Goal: Navigation & Orientation: Find specific page/section

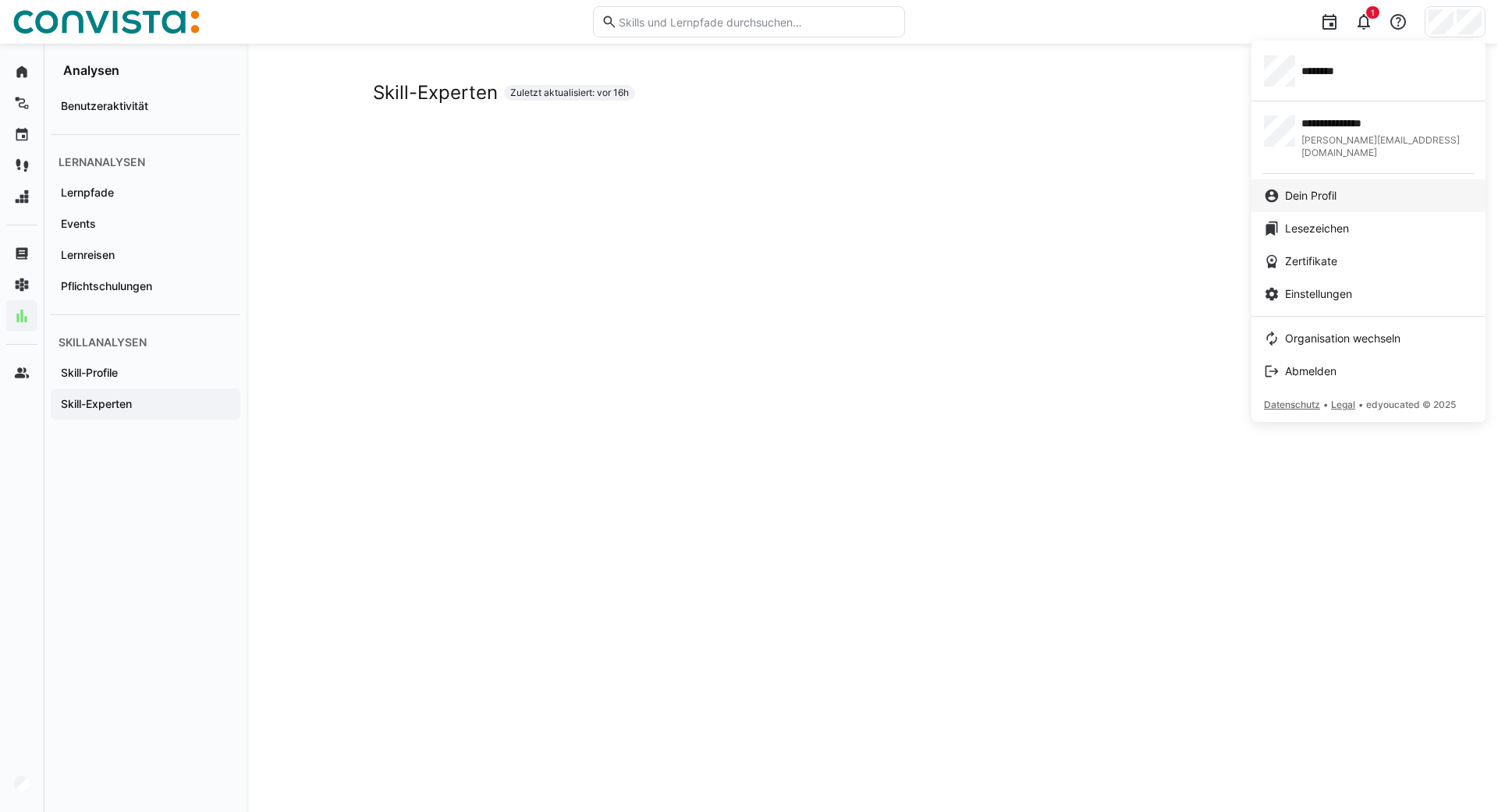
click at [1302, 188] on span "Dein Profil" at bounding box center [1311, 196] width 51 height 16
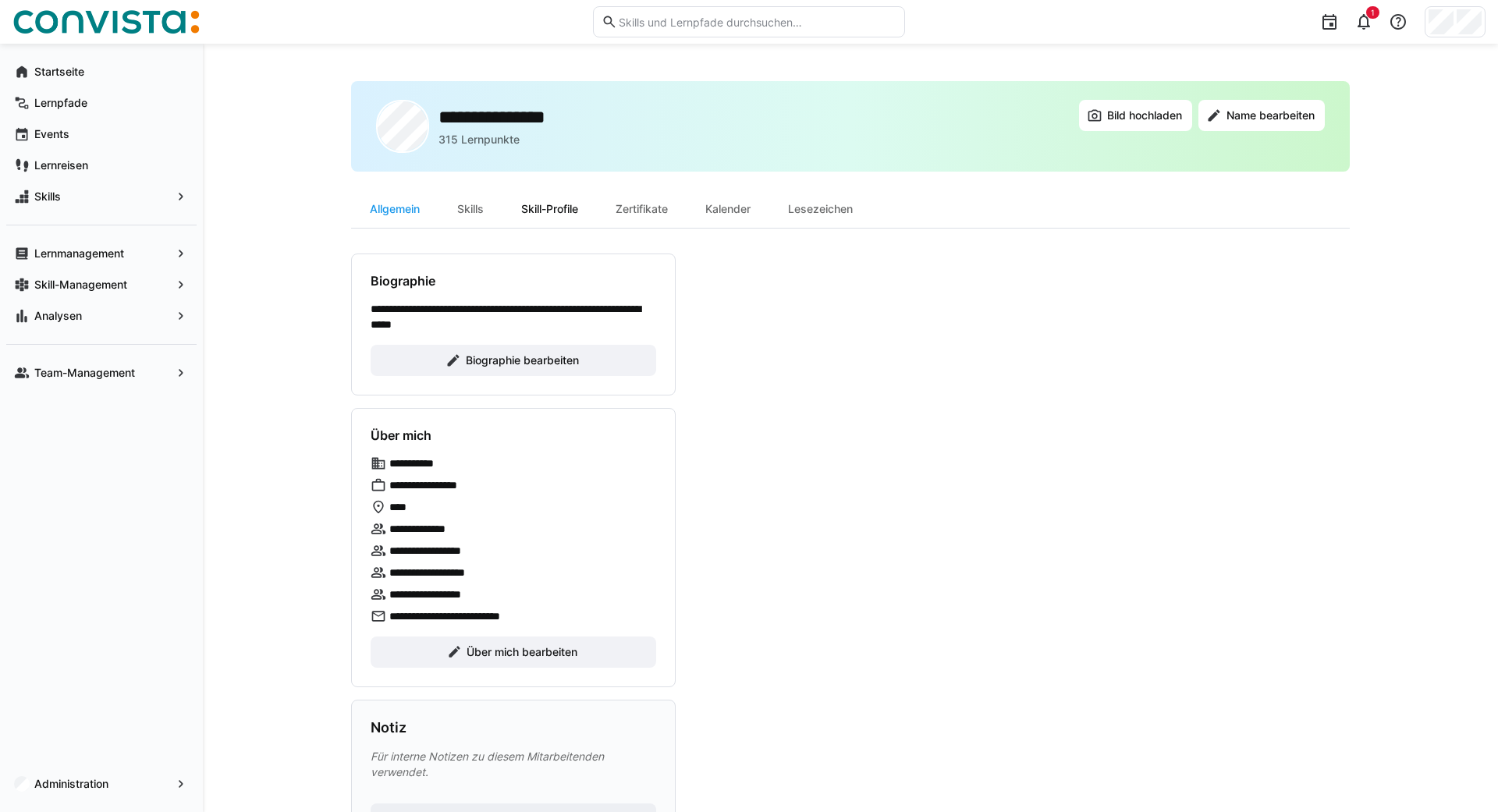
click at [559, 212] on div "Skill-Profile" at bounding box center [549, 209] width 94 height 37
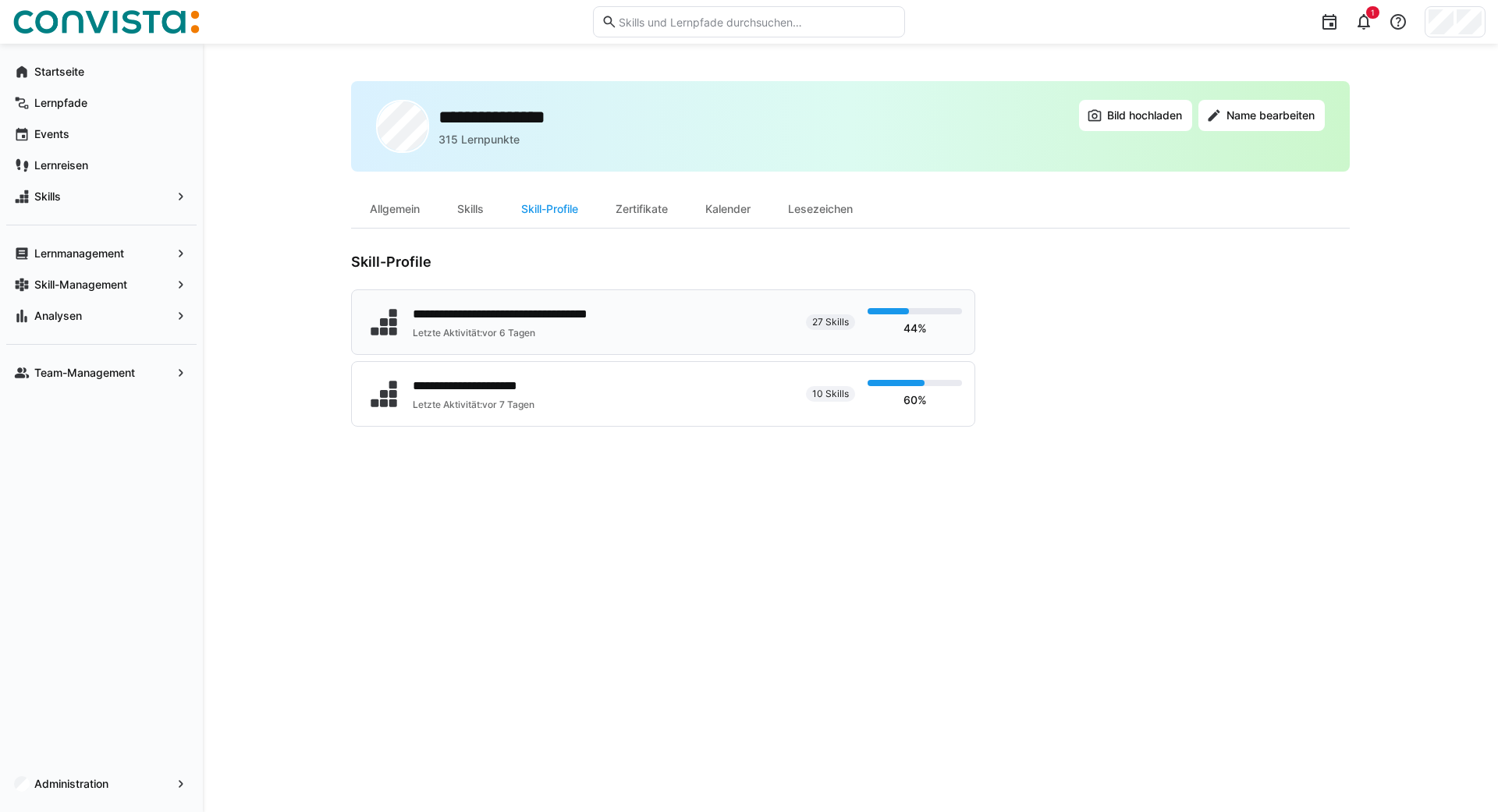
click at [562, 311] on div "**********" at bounding box center [535, 314] width 245 height 19
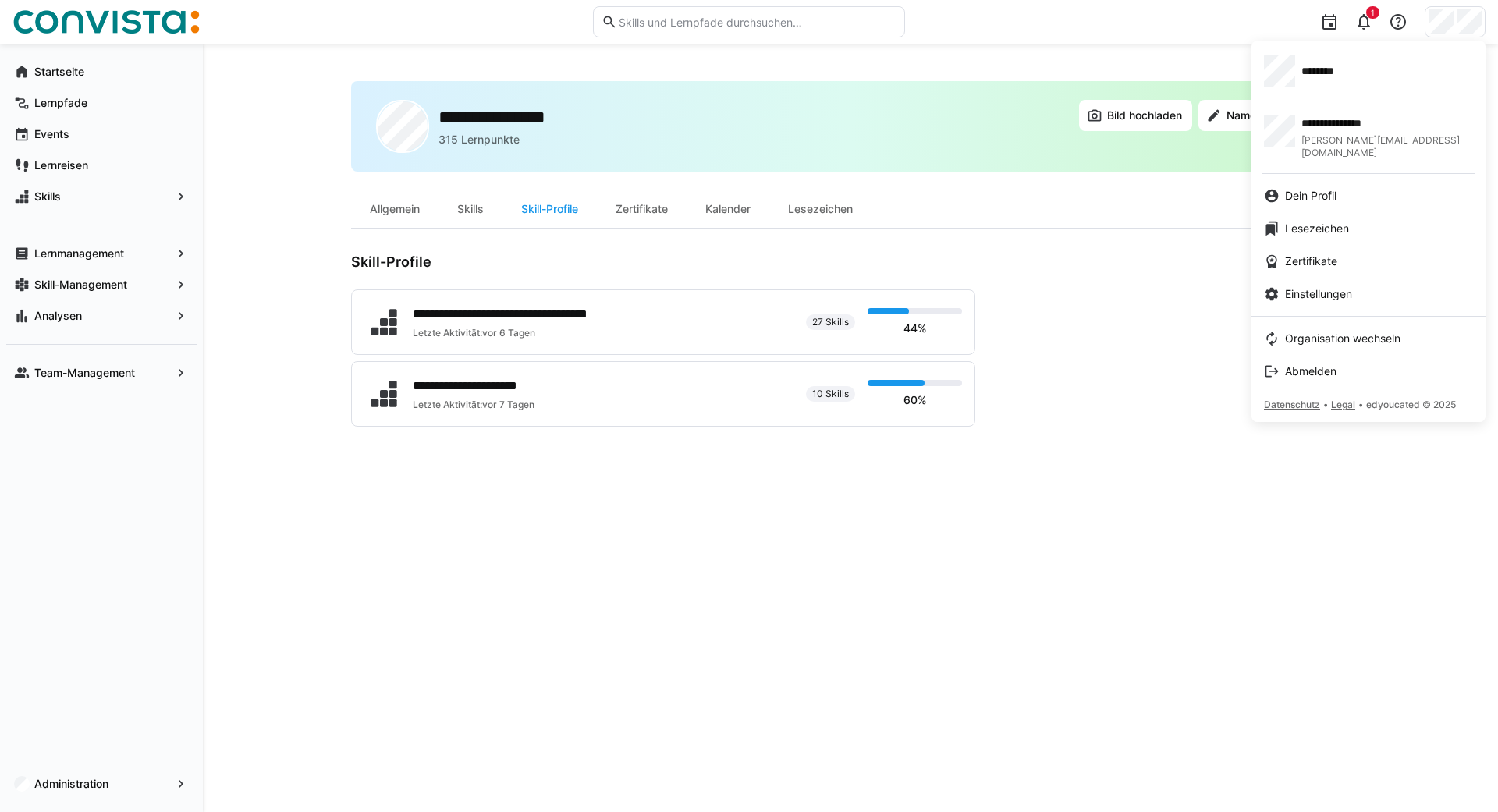
click at [491, 391] on div at bounding box center [749, 406] width 1498 height 812
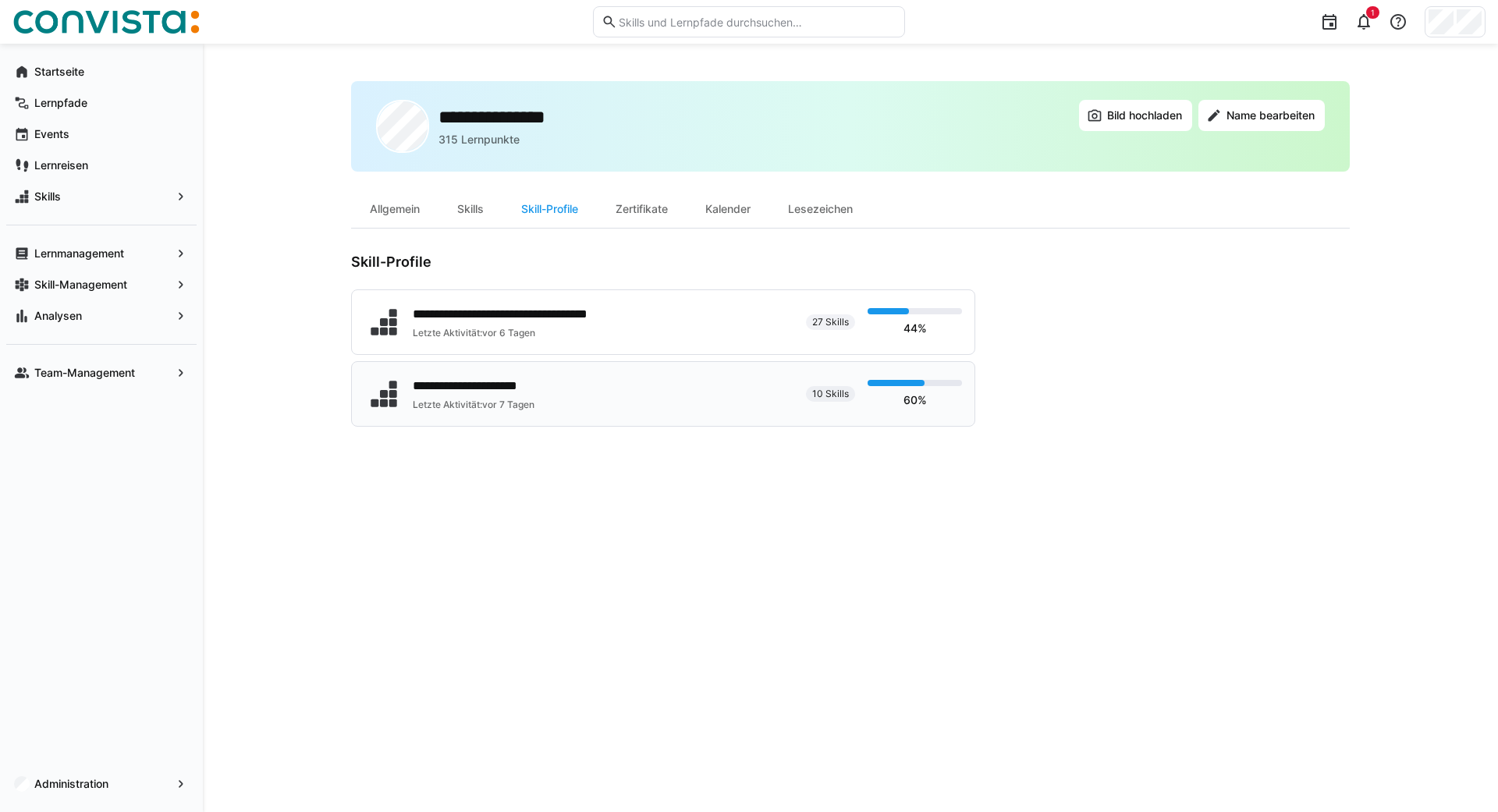
click at [545, 391] on div "**********" at bounding box center [488, 386] width 151 height 19
click at [474, 312] on div "**********" at bounding box center [535, 314] width 245 height 19
click at [0, 0] on app-navigation-label "Skills" at bounding box center [0, 0] width 0 height 0
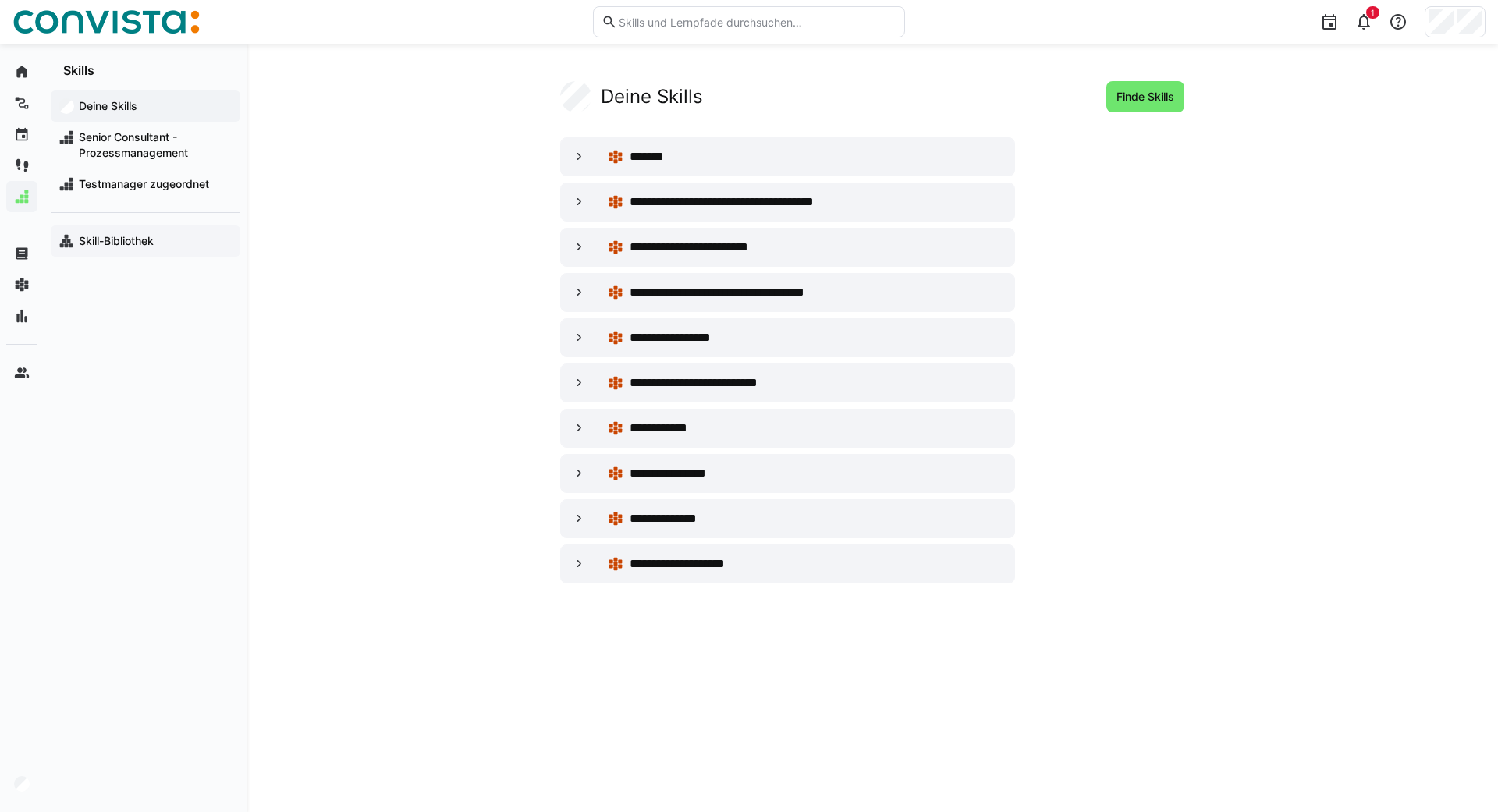
click at [169, 242] on span "Skill-Bibliothek" at bounding box center [154, 241] width 156 height 16
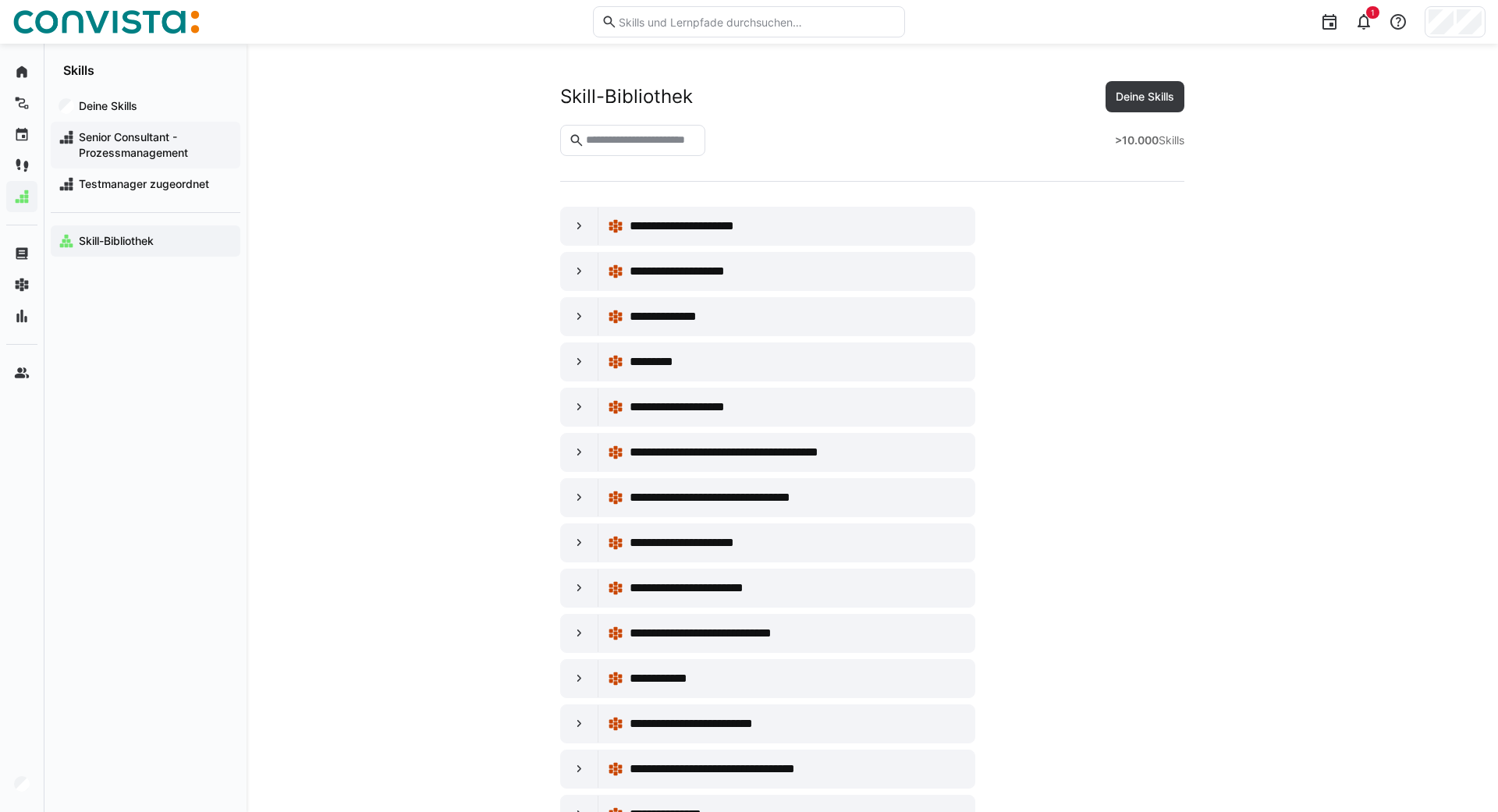
click at [93, 150] on span "Senior Consultant - Prozessmanagement" at bounding box center [154, 145] width 156 height 31
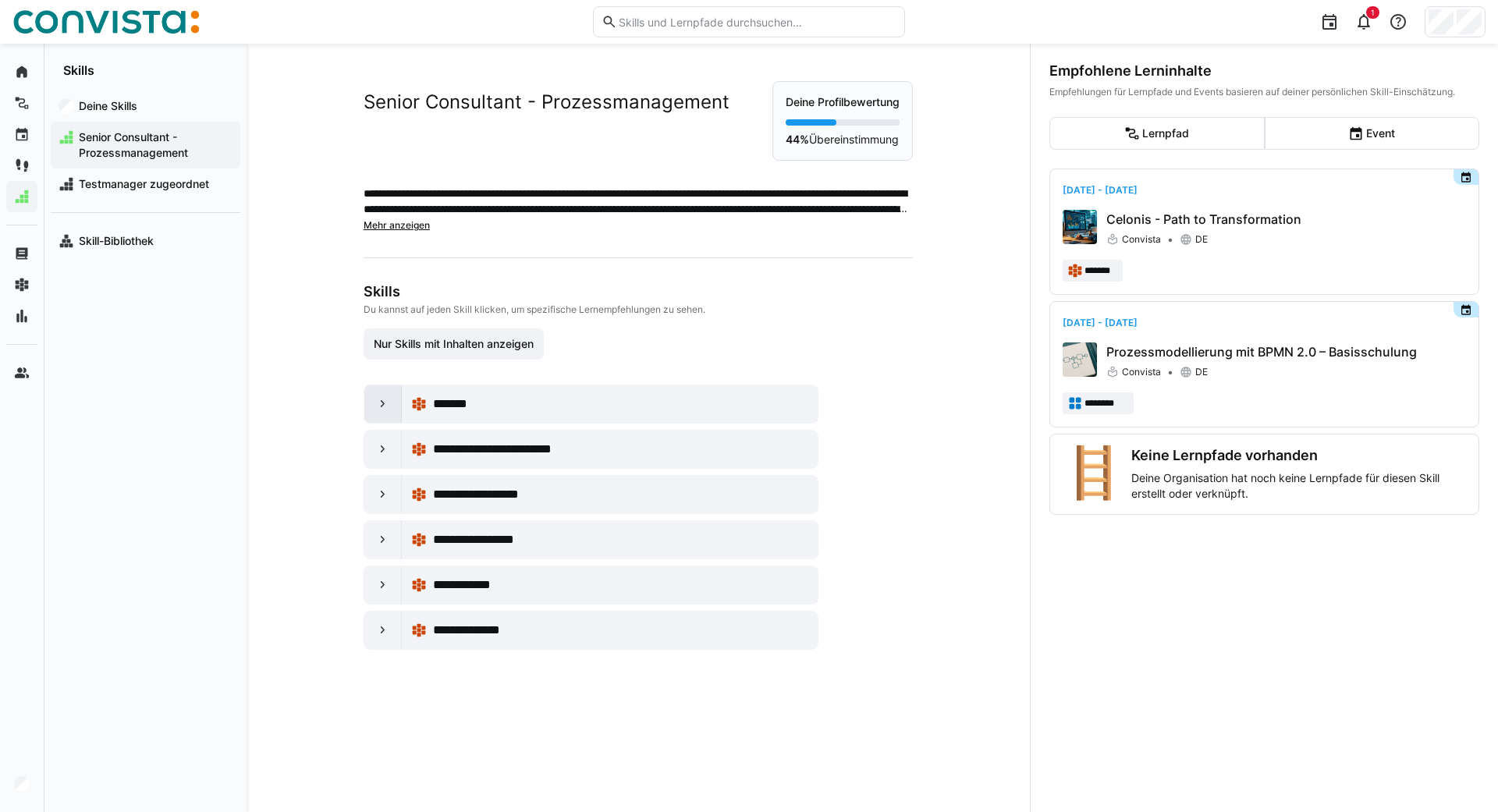
click at [382, 407] on eds-icon at bounding box center [383, 404] width 16 height 16
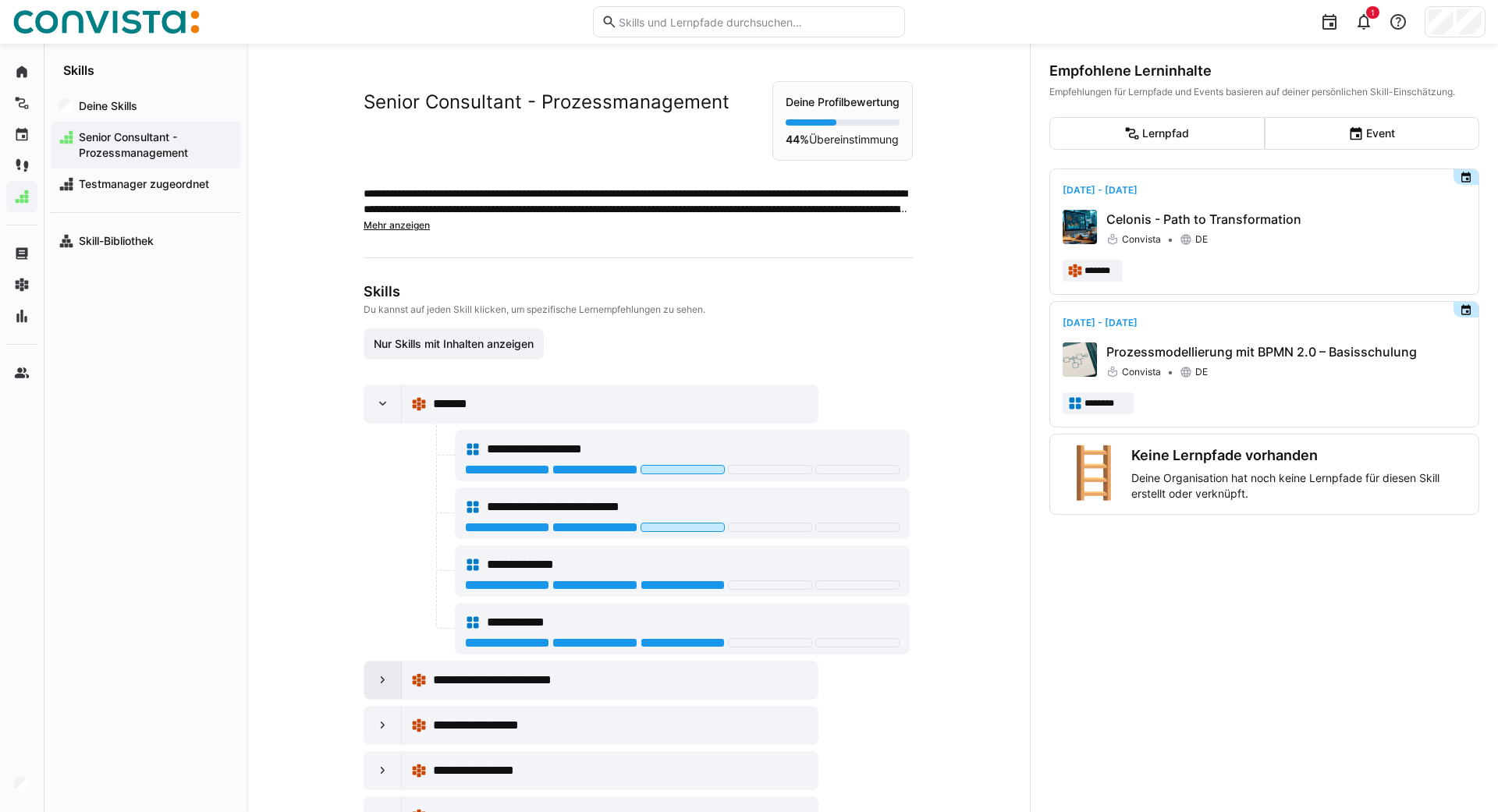
click at [385, 670] on div at bounding box center [383, 680] width 37 height 37
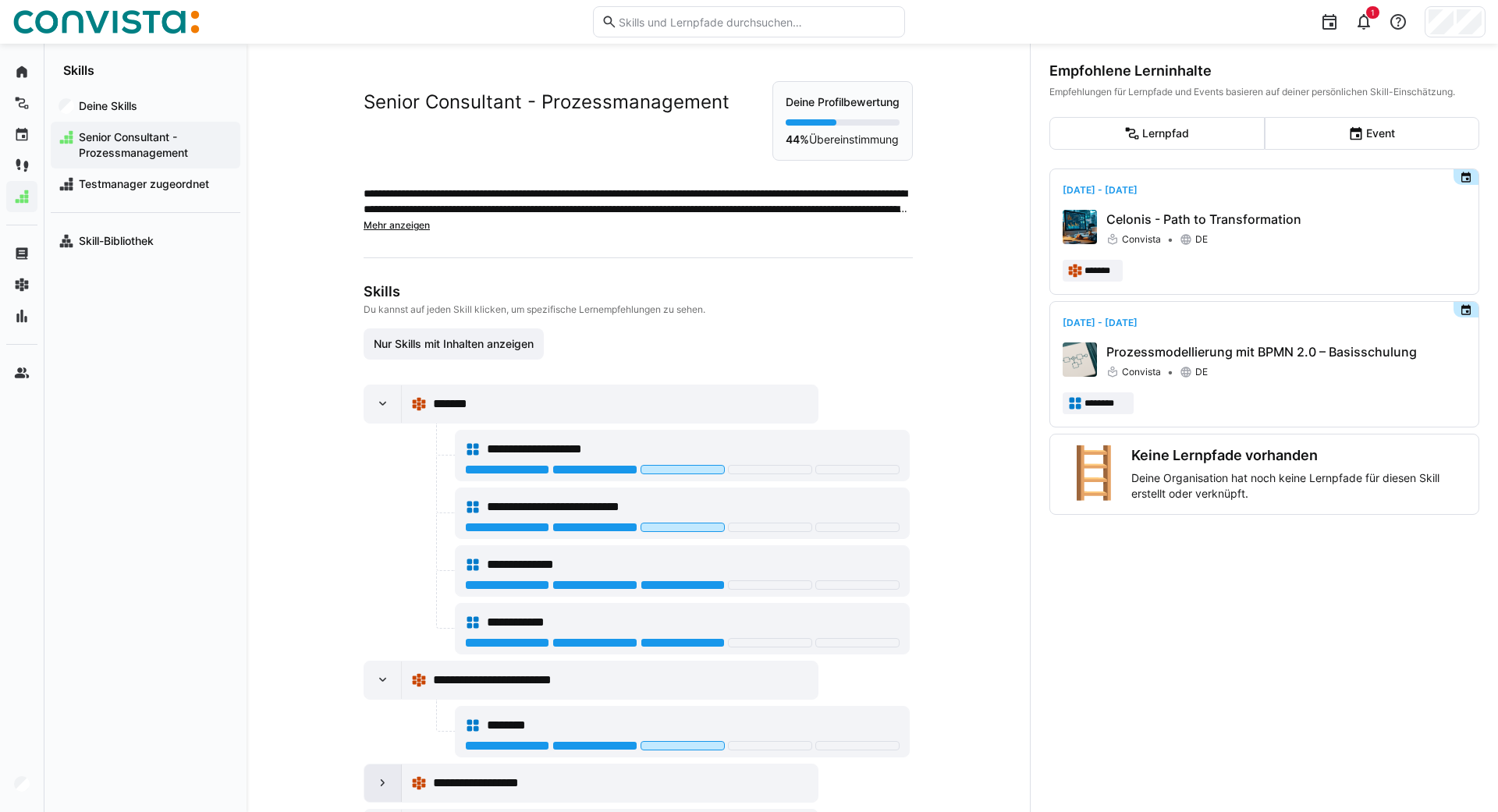
click at [384, 781] on eds-icon at bounding box center [383, 783] width 16 height 16
click at [688, 447] on div "**********" at bounding box center [693, 449] width 413 height 19
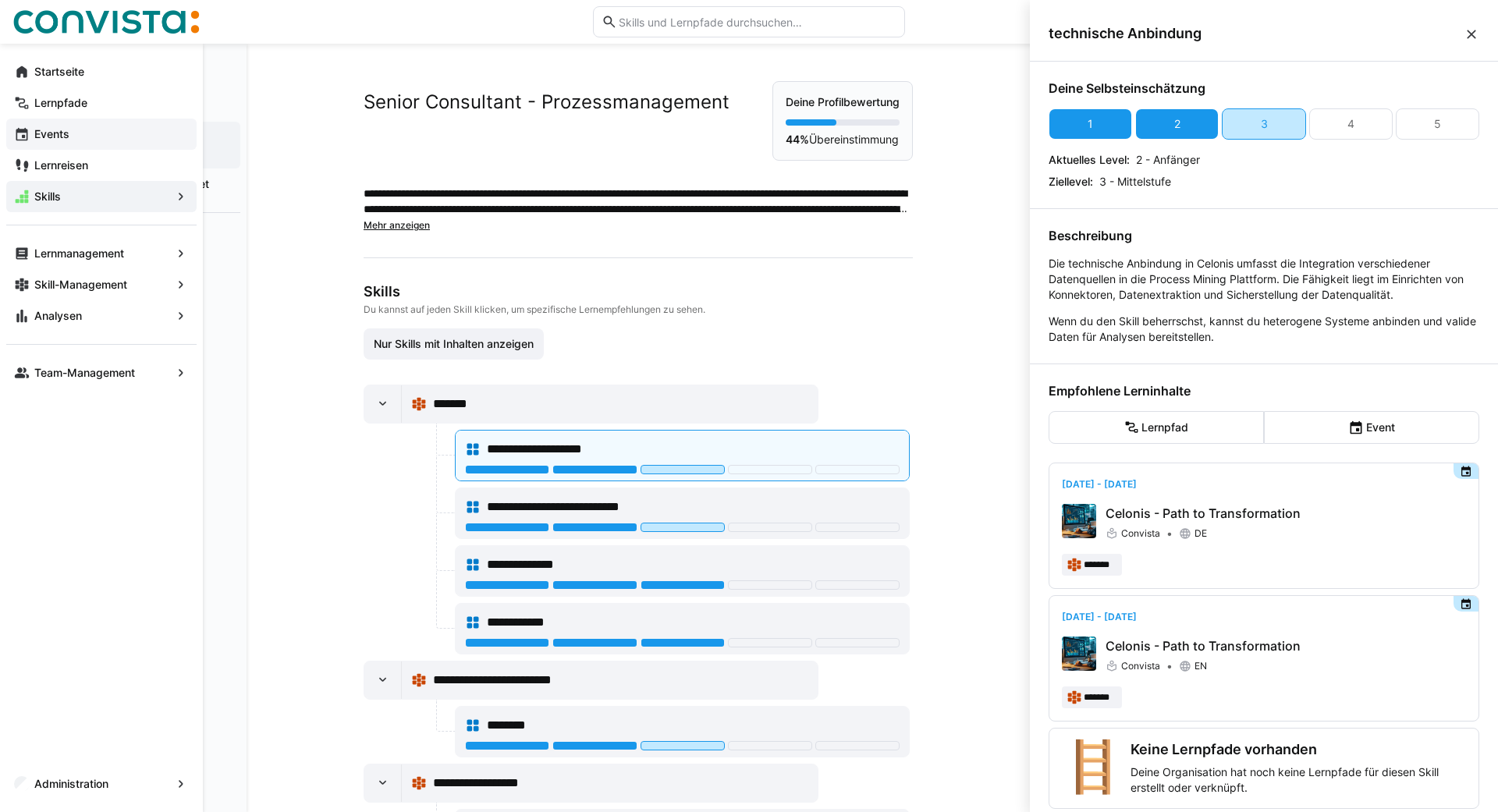
click at [40, 127] on span "Events" at bounding box center [110, 134] width 157 height 16
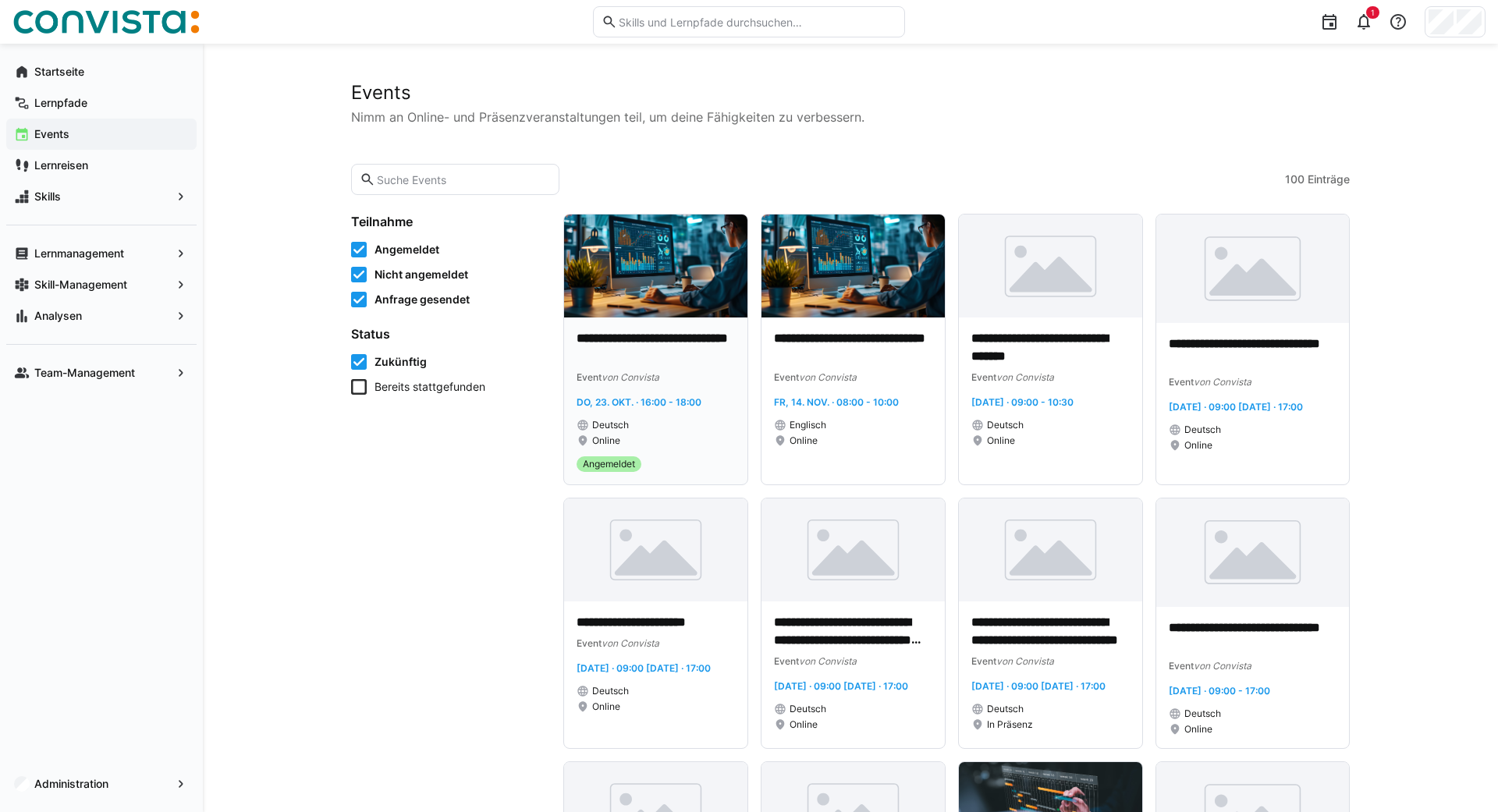
click at [664, 239] on img at bounding box center [655, 266] width 183 height 103
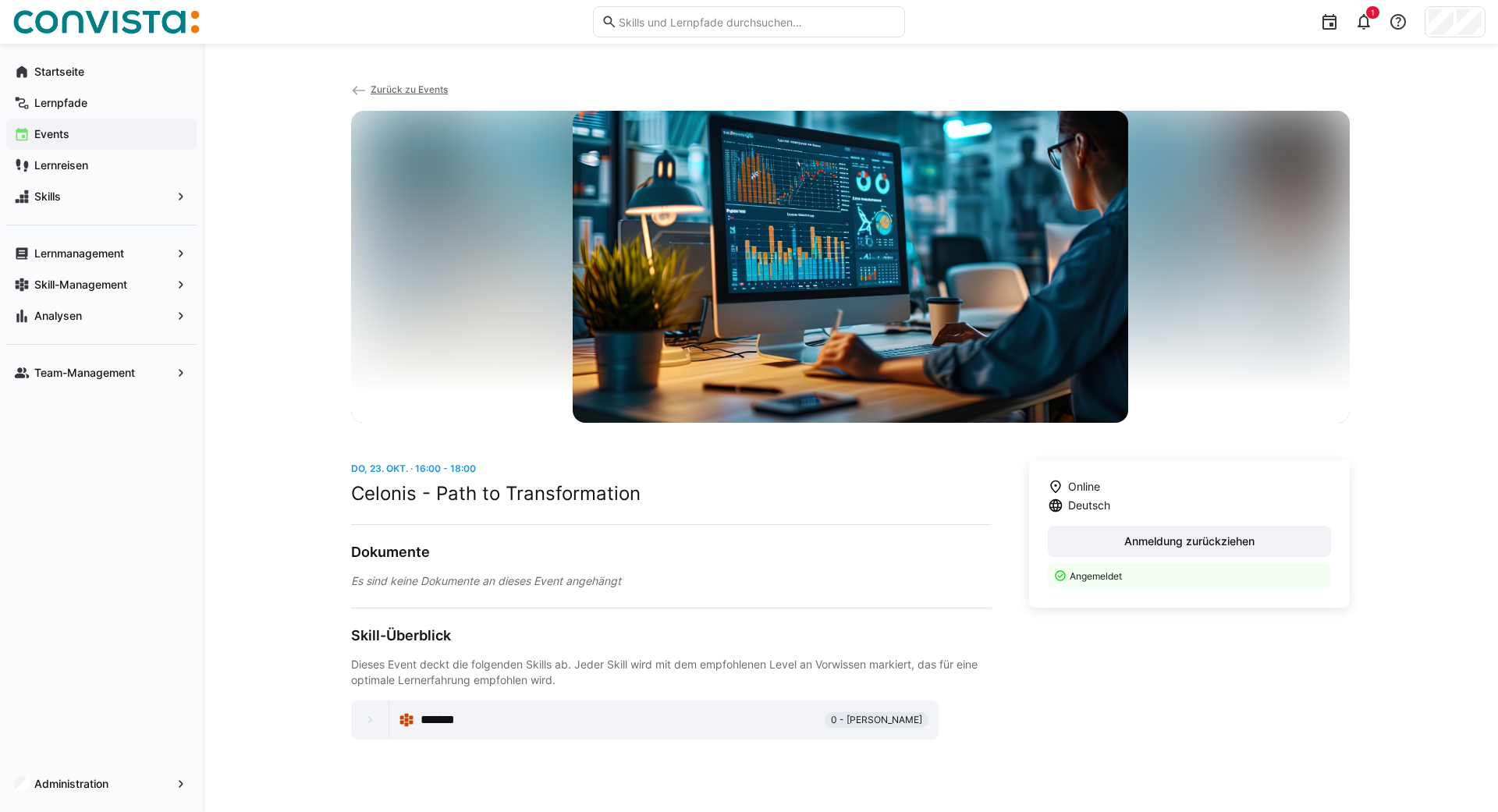
click at [393, 90] on span "Zurück zu Events" at bounding box center [408, 89] width 77 height 12
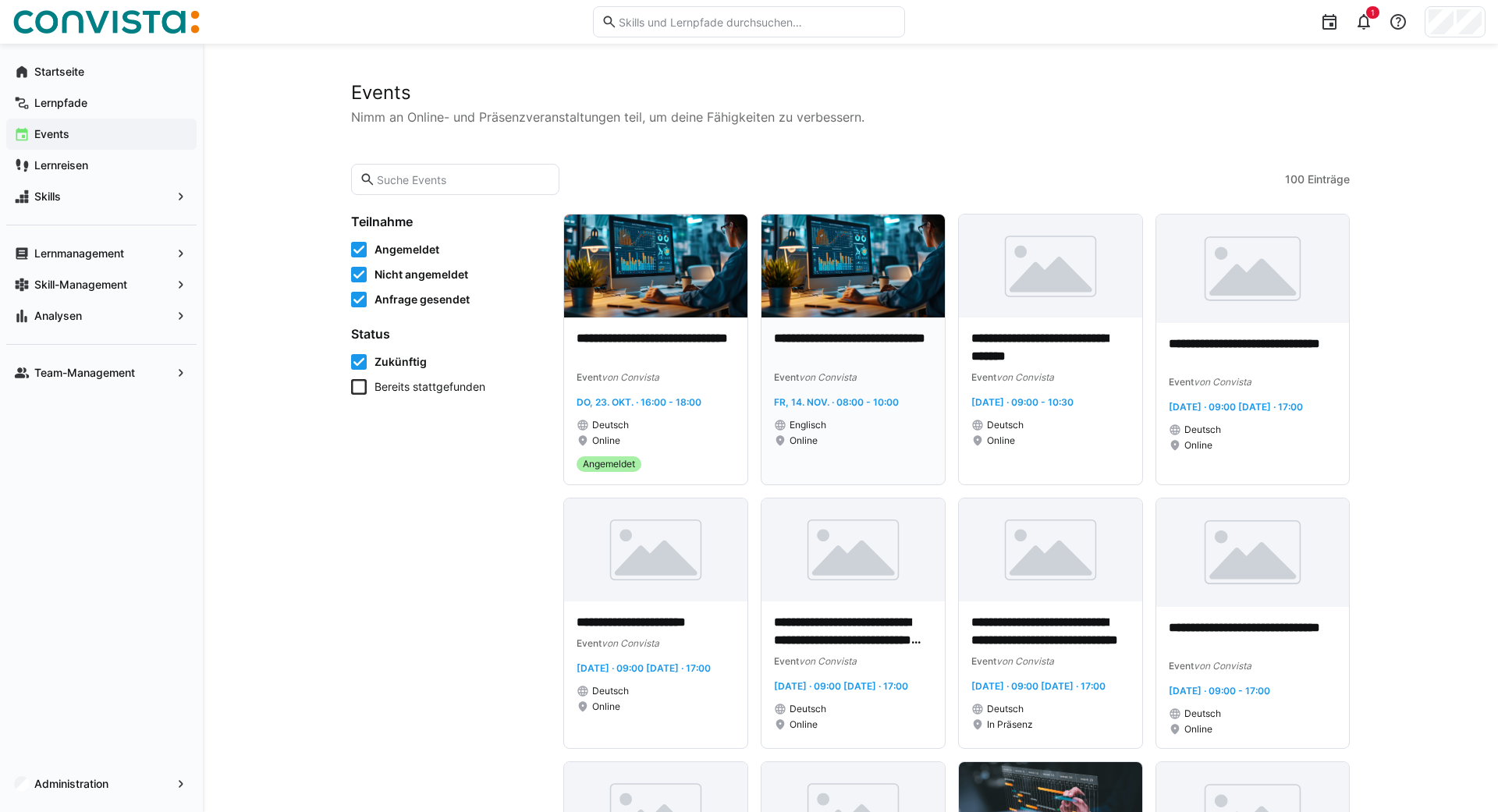
click at [850, 286] on img at bounding box center [853, 266] width 183 height 103
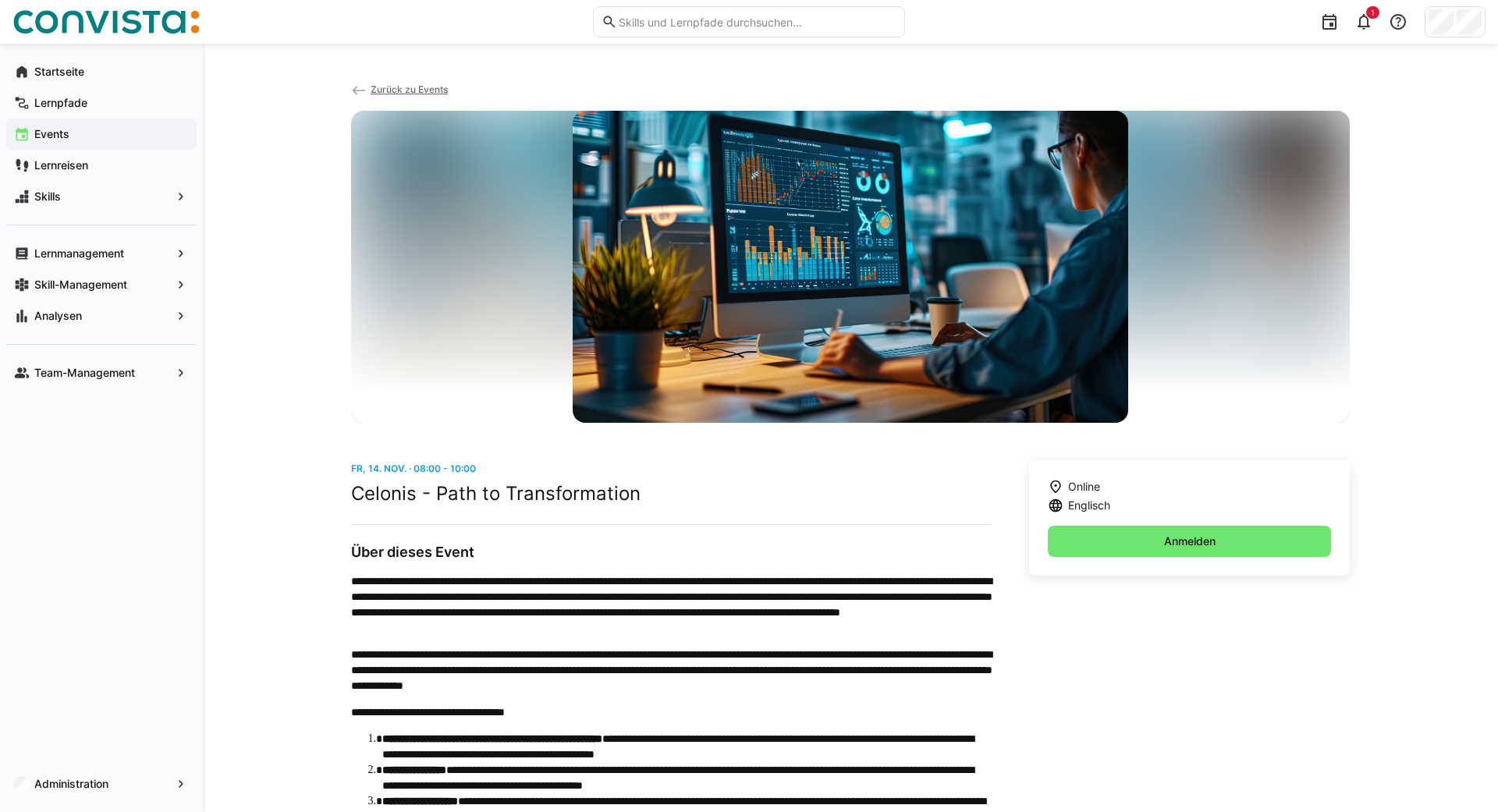
click at [384, 86] on span "Zurück zu Events" at bounding box center [408, 89] width 77 height 12
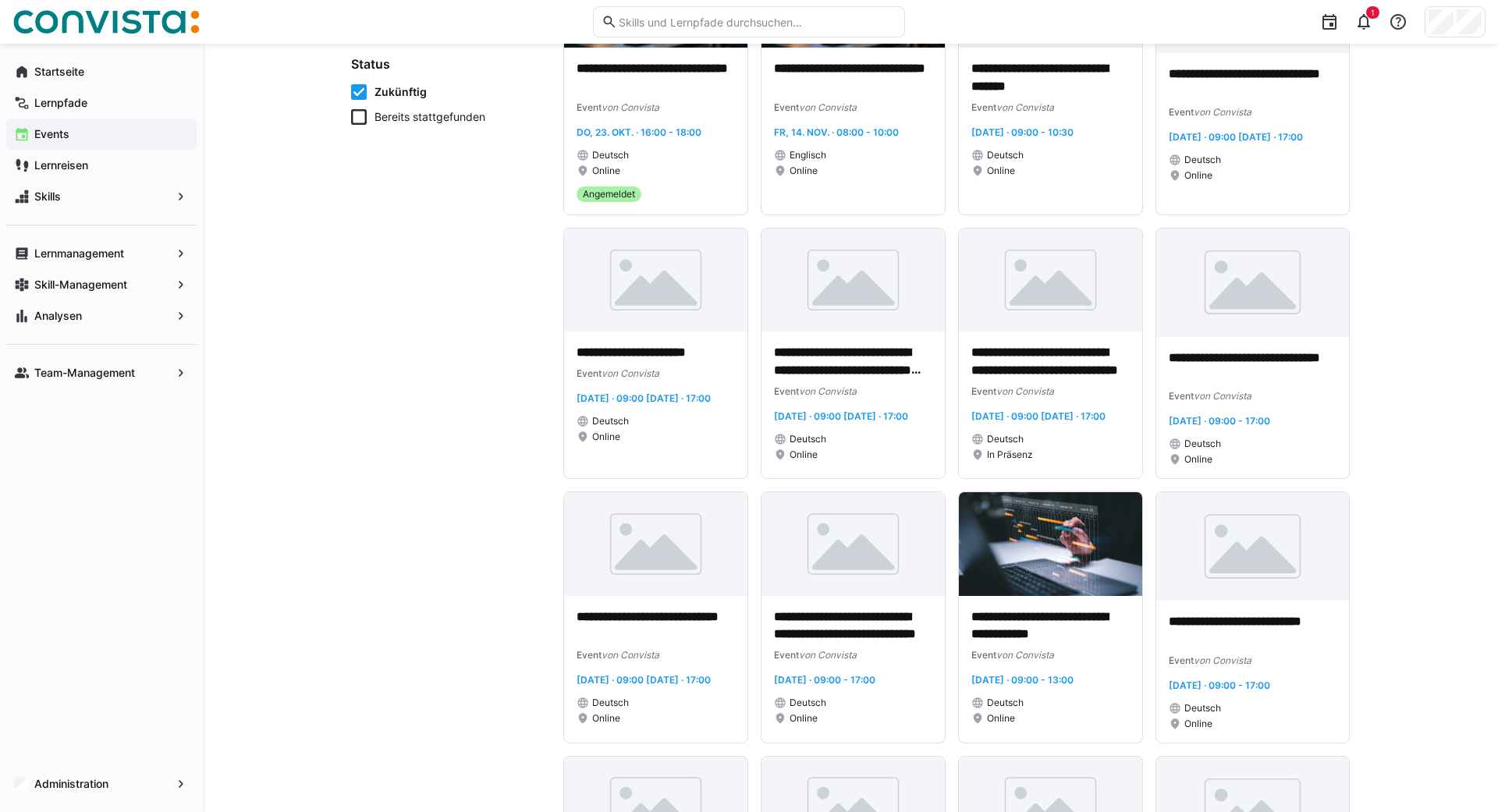
scroll to position [268, 0]
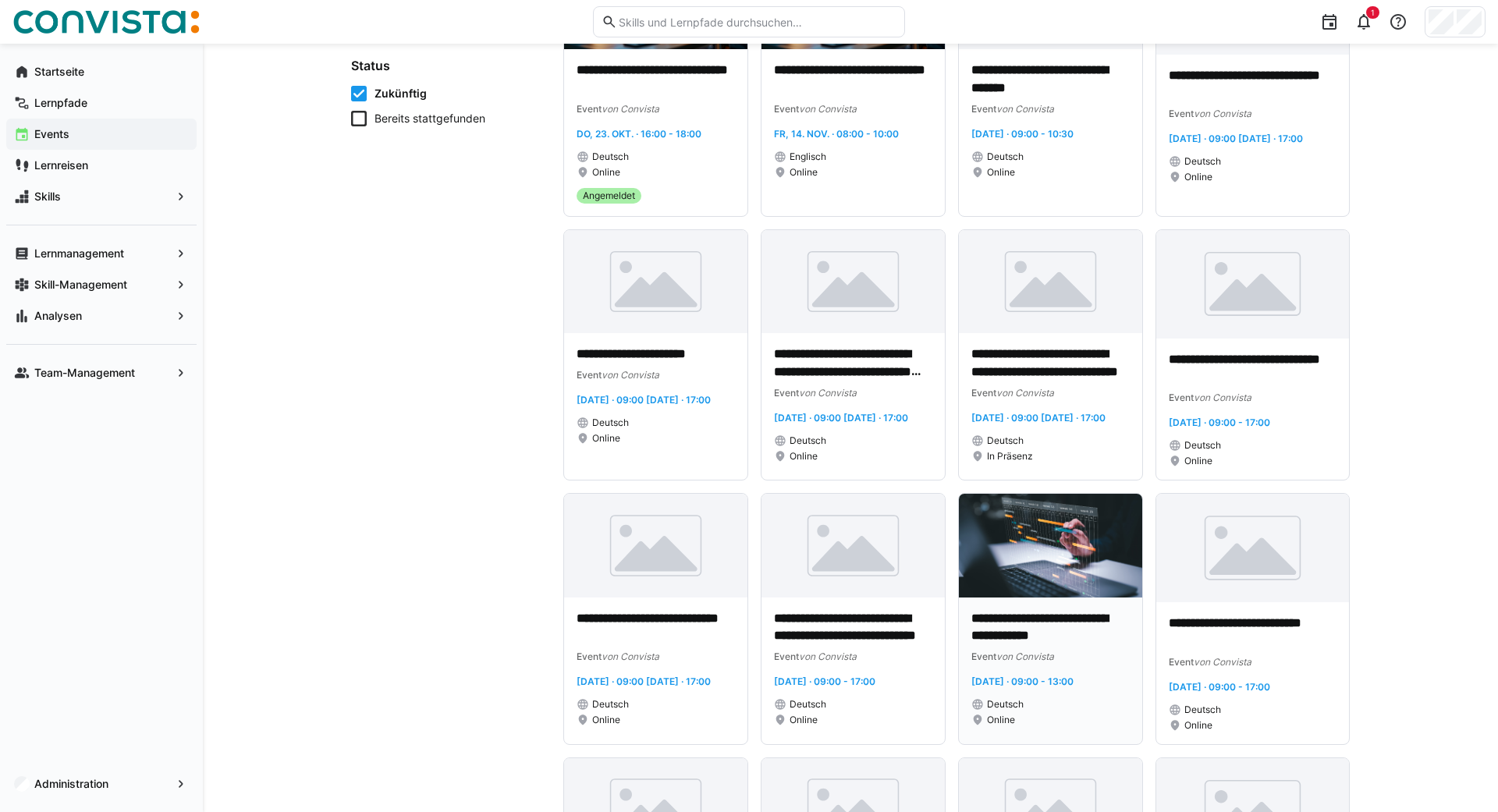
click at [1032, 560] on img at bounding box center [1050, 545] width 183 height 103
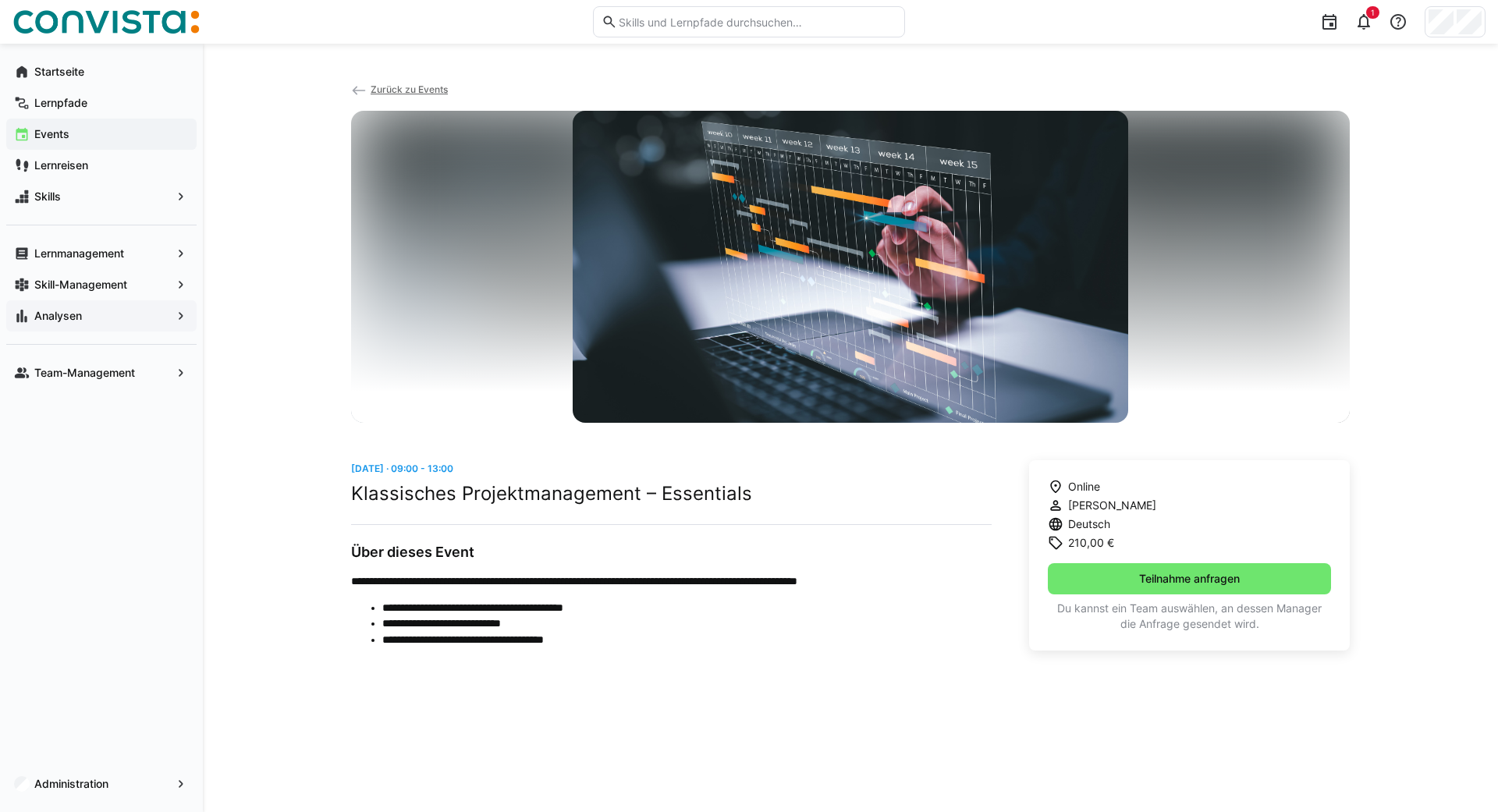
click at [0, 0] on app-navigation-label "Analysen" at bounding box center [0, 0] width 0 height 0
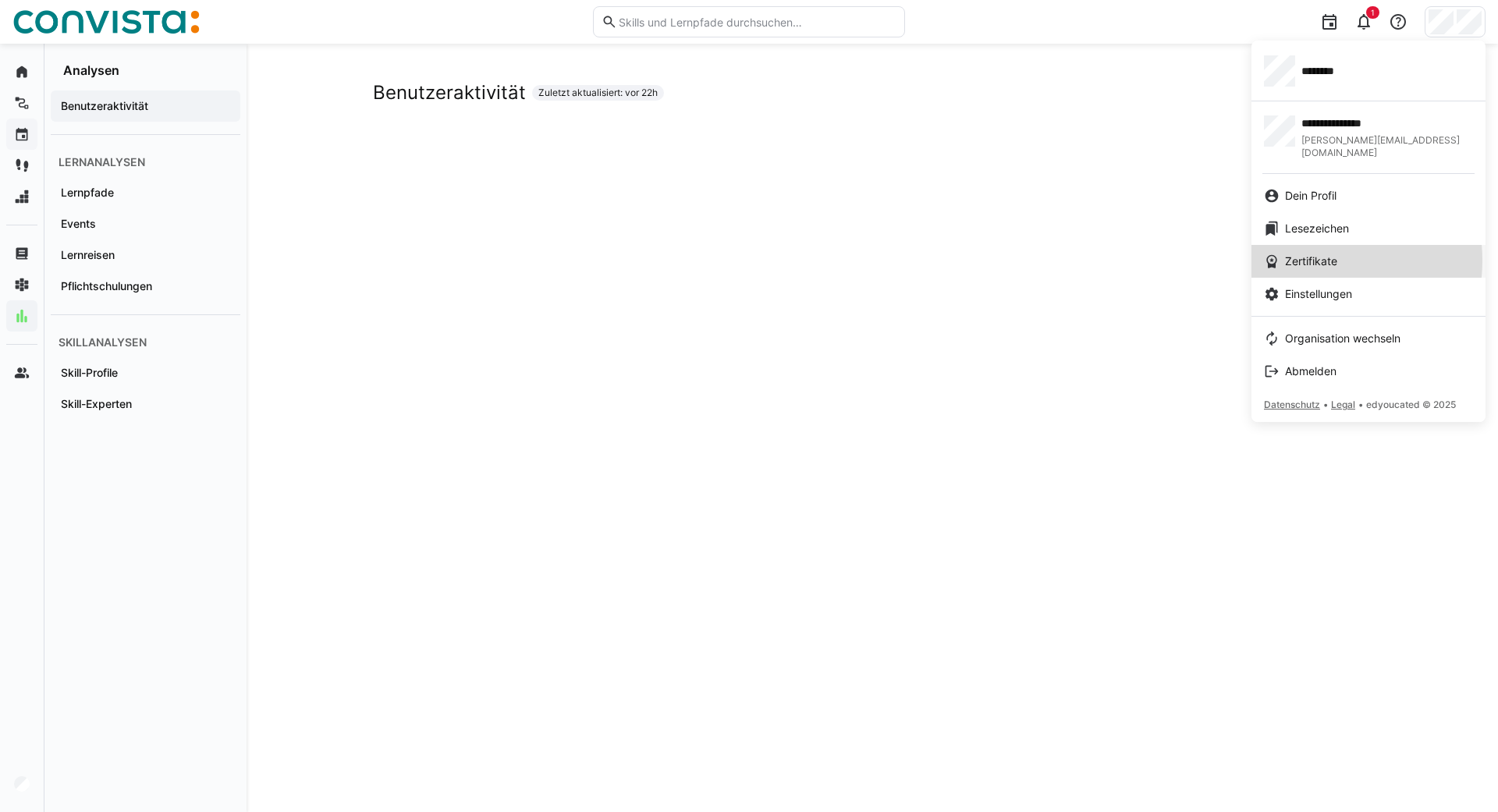
click at [1304, 254] on span "Zertifikate" at bounding box center [1311, 261] width 52 height 16
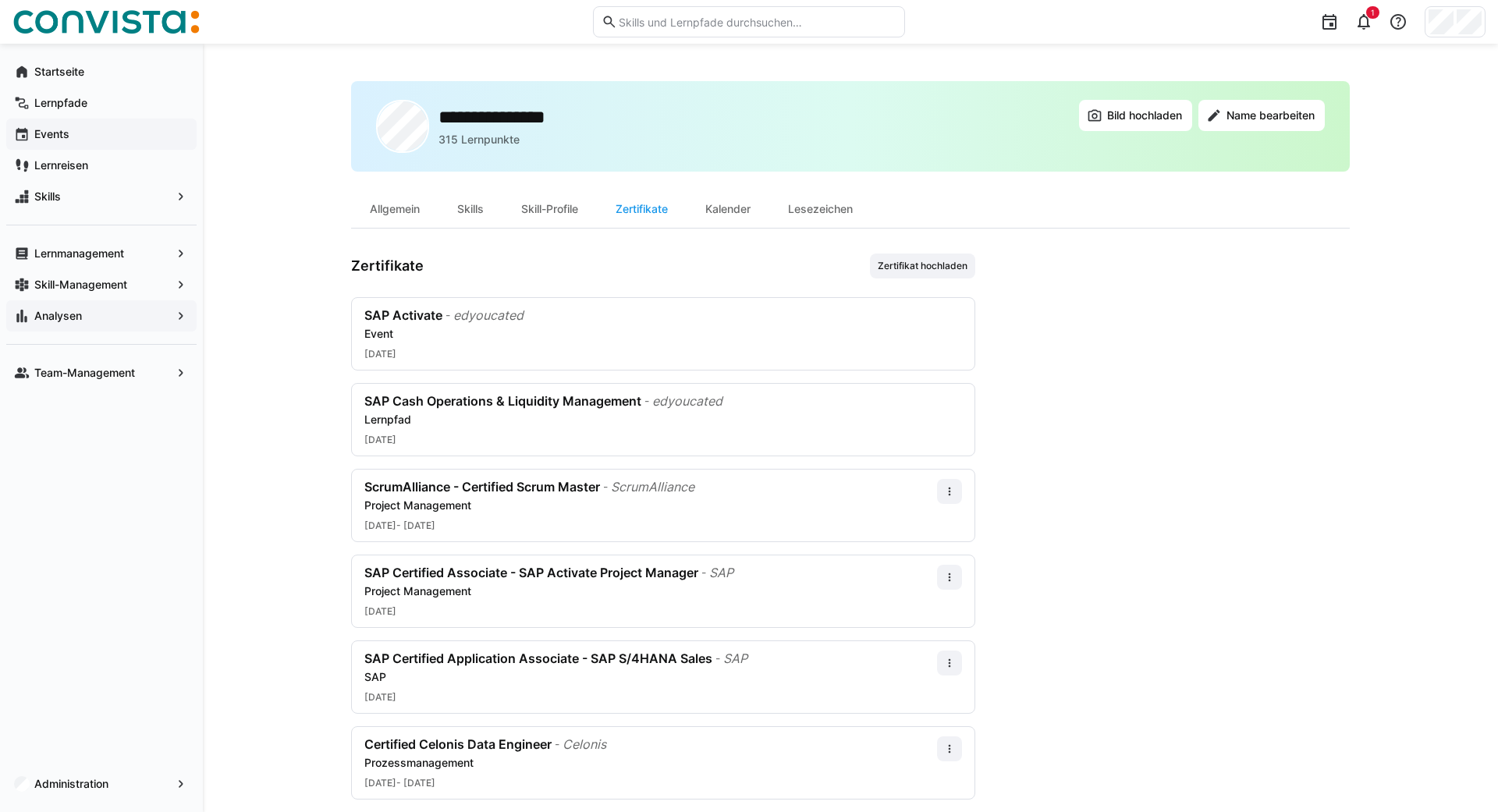
click at [56, 328] on div "Analysen" at bounding box center [102, 317] width 191 height 31
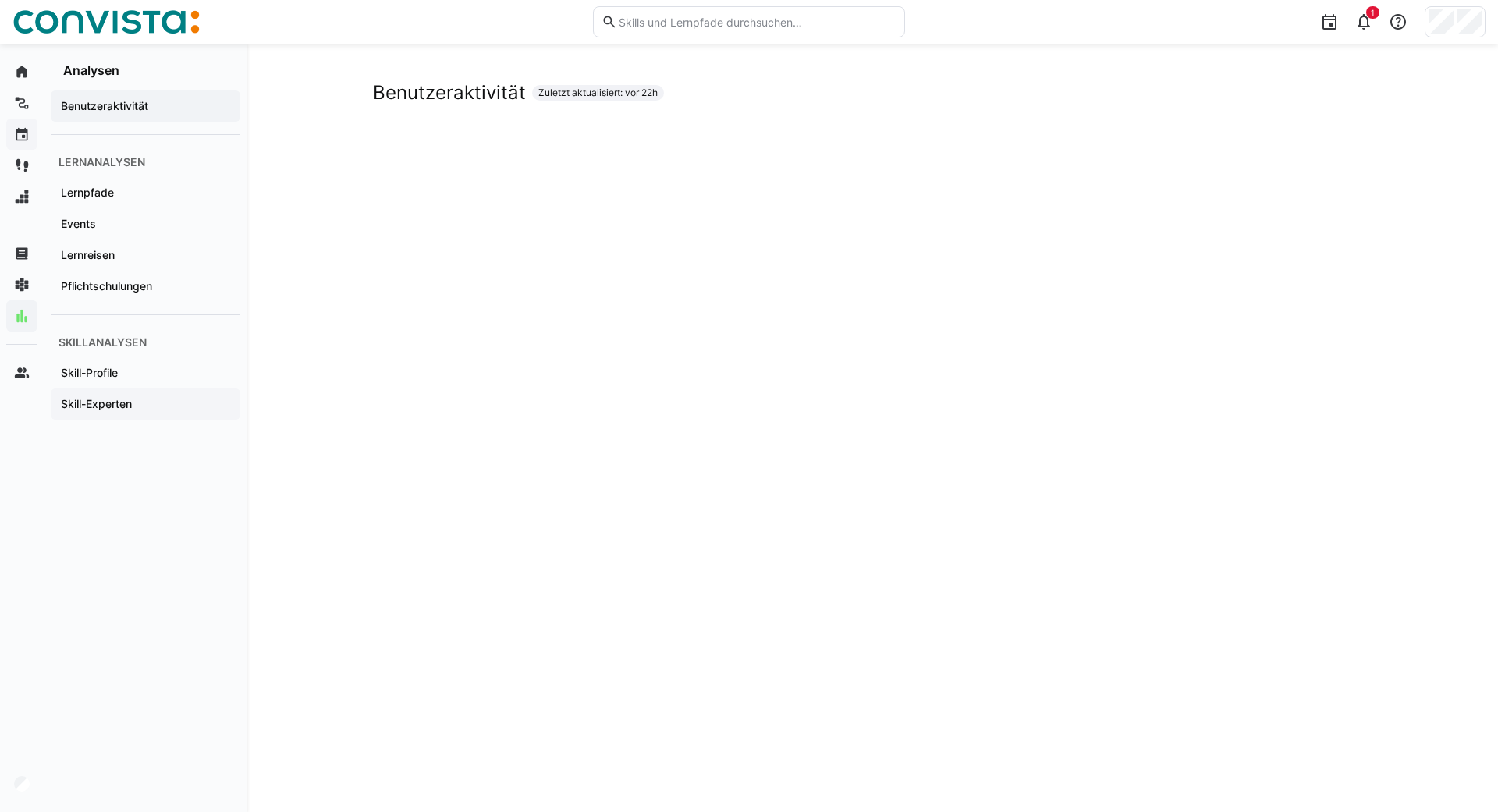
click at [0, 0] on app-navigation-label "Skill-Experten" at bounding box center [0, 0] width 0 height 0
click at [1407, 380] on div "Skill-Experten Zuletzt aktualisiert: vor 22h" at bounding box center [872, 480] width 1251 height 872
click at [287, 394] on div "Skill-Experten Zuletzt aktualisiert: vor 22h" at bounding box center [872, 480] width 1251 height 872
click at [302, 370] on div "Skill-Experten Zuletzt aktualisiert: vor 22h" at bounding box center [872, 480] width 1251 height 872
